Goal: Book appointment/travel/reservation

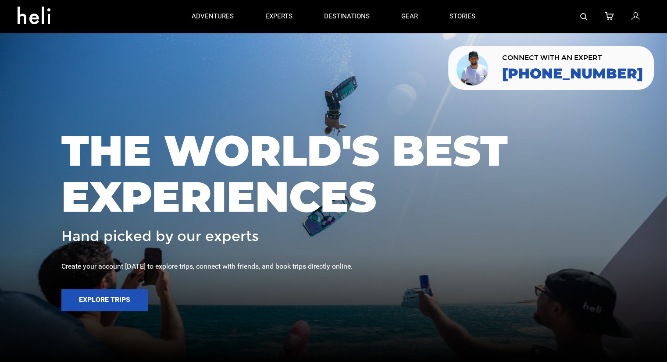
click at [582, 15] on img at bounding box center [583, 16] width 7 height 7
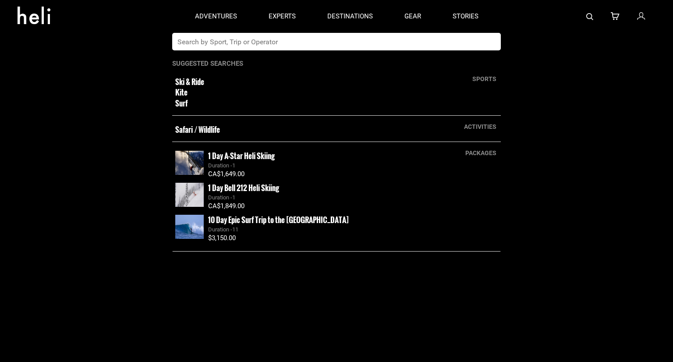
click at [302, 41] on input "text" at bounding box center [327, 42] width 311 height 18
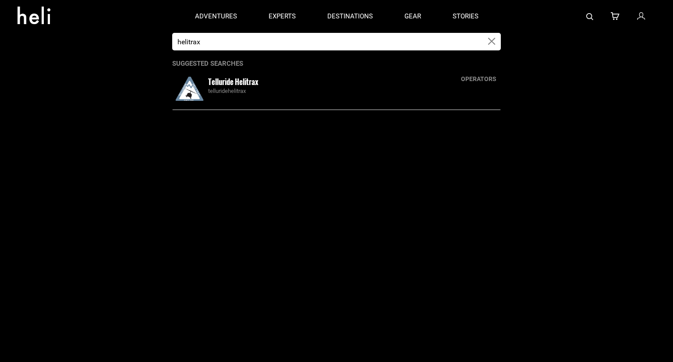
type input "helitrax"
click at [244, 82] on small "Telluride Helitrax" at bounding box center [233, 81] width 50 height 11
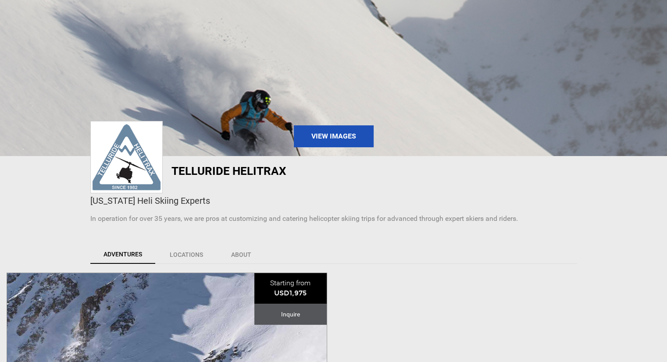
scroll to position [175, 0]
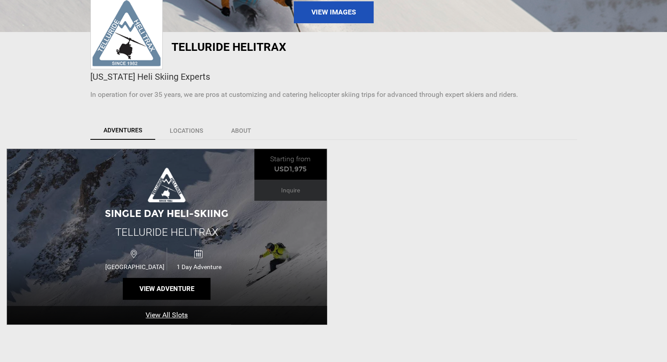
click at [103, 204] on div "Single Day Heli-Skiing Telluride Helitrax [GEOGRAPHIC_DATA] 1 Day Adventure Vie…" at bounding box center [167, 236] width 320 height 175
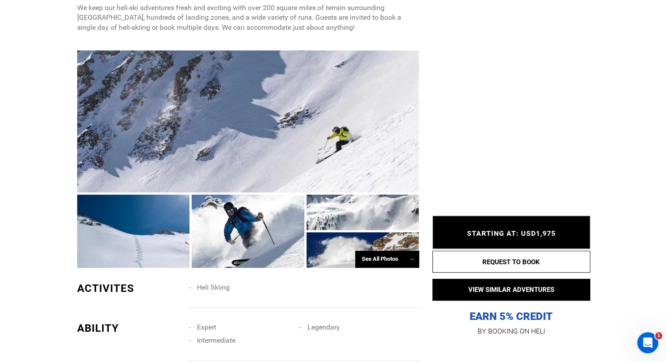
scroll to position [395, 0]
